Goal: Transaction & Acquisition: Book appointment/travel/reservation

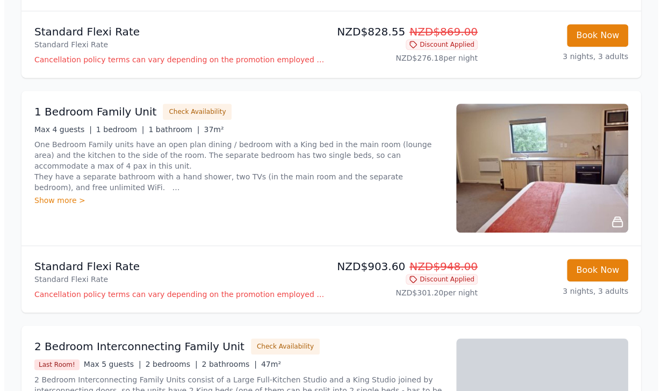
scroll to position [320, 0]
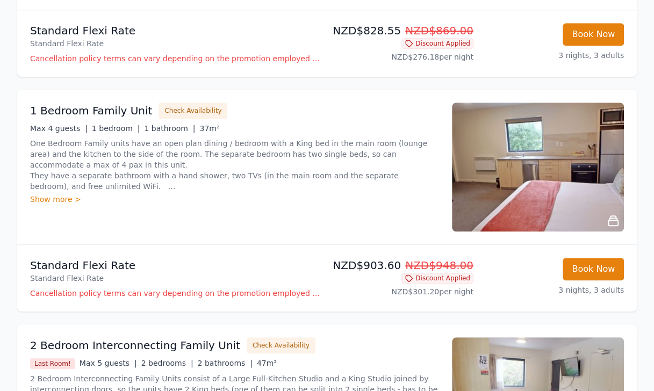
click at [101, 293] on p "Cancellation policy terms can vary depending on the promotion employed and the …" at bounding box center [176, 293] width 293 height 11
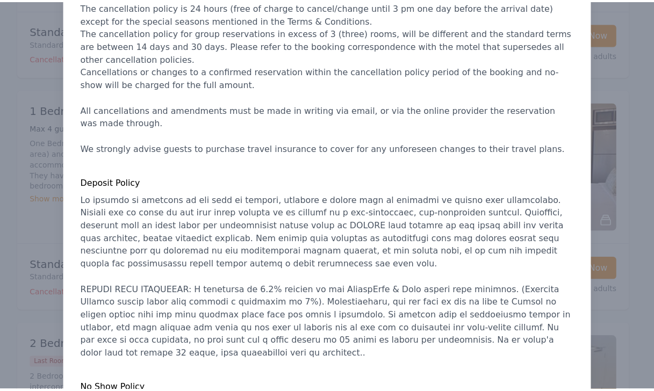
scroll to position [200, 0]
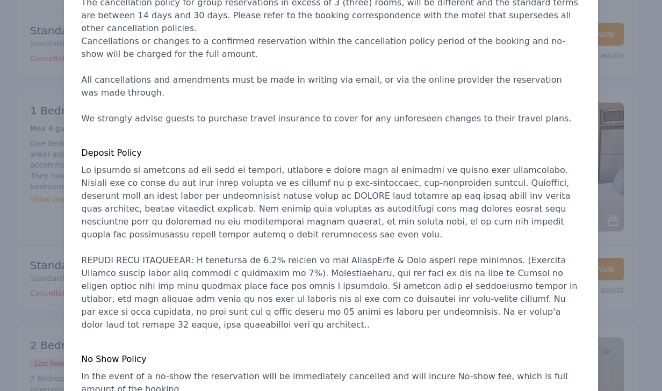
click at [635, 68] on div at bounding box center [331, 195] width 662 height 391
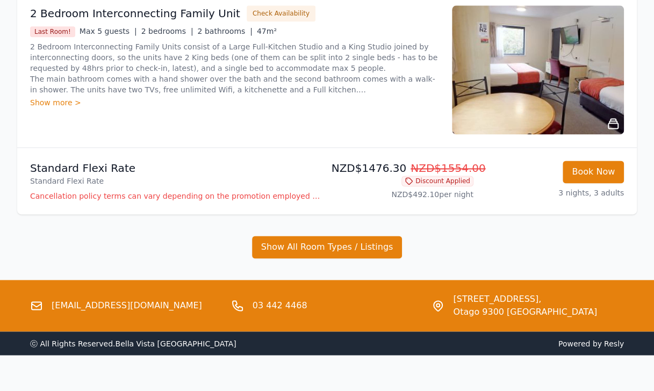
scroll to position [667, 0]
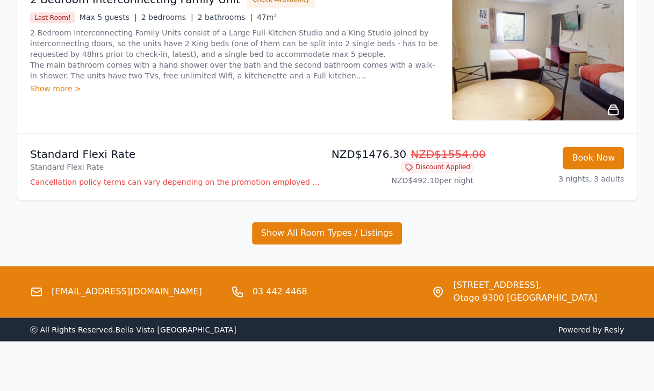
click at [440, 291] on icon at bounding box center [438, 291] width 13 height 13
click at [490, 289] on span "[STREET_ADDRESS]," at bounding box center [525, 285] width 144 height 13
click at [468, 293] on span "Otago 9300 [GEOGRAPHIC_DATA]" at bounding box center [525, 298] width 144 height 13
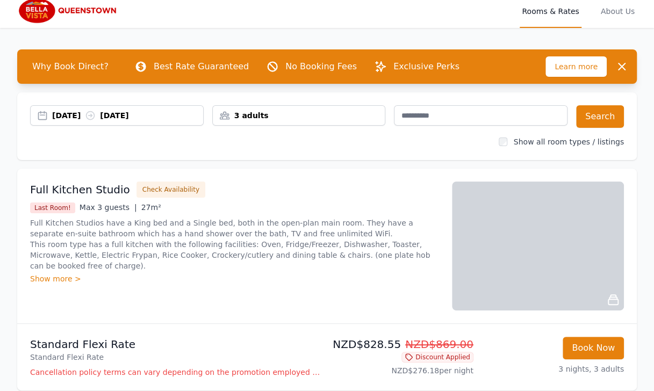
scroll to position [0, 0]
